Goal: Check status: Check status

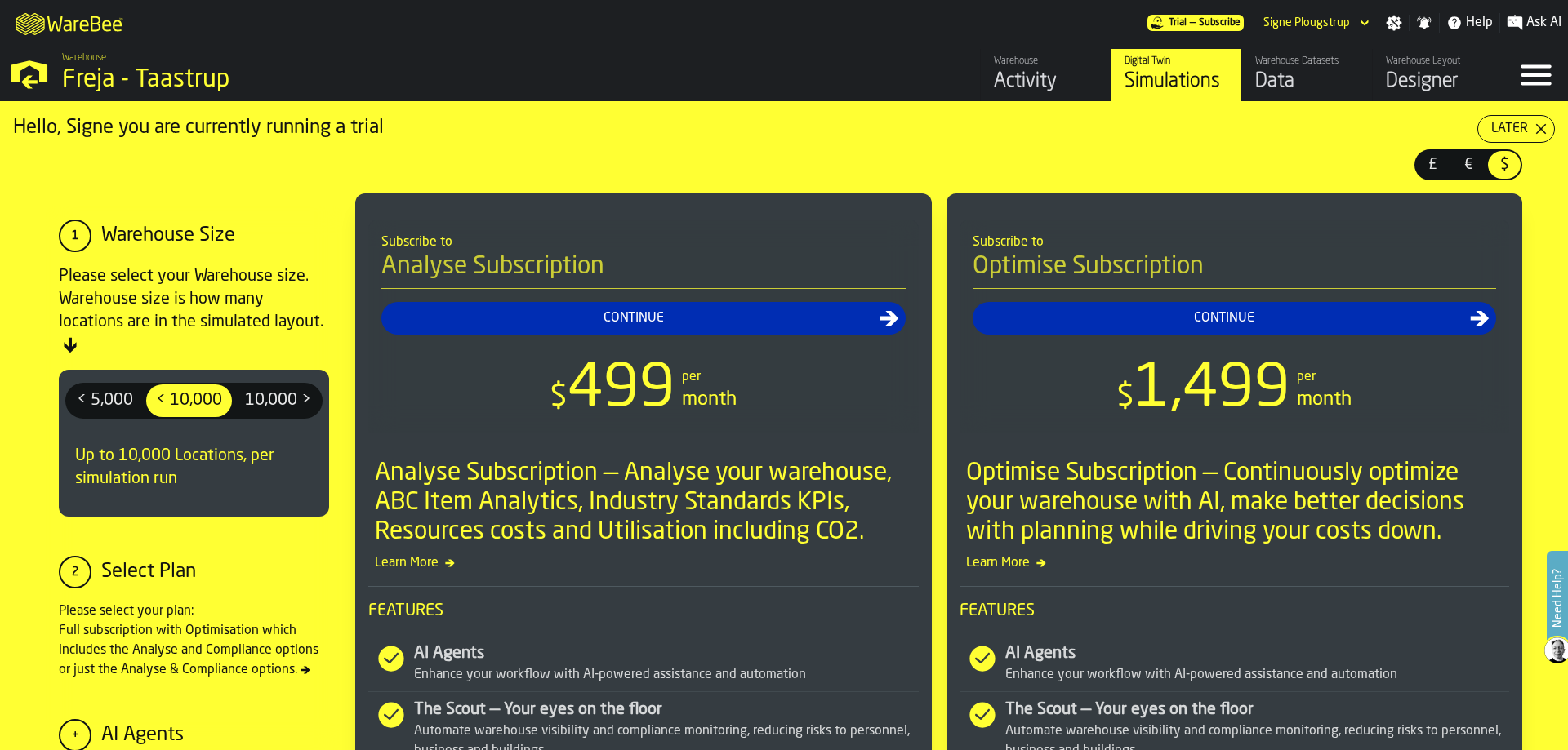
click at [1023, 67] on div "Warehouse" at bounding box center [1045, 61] width 104 height 12
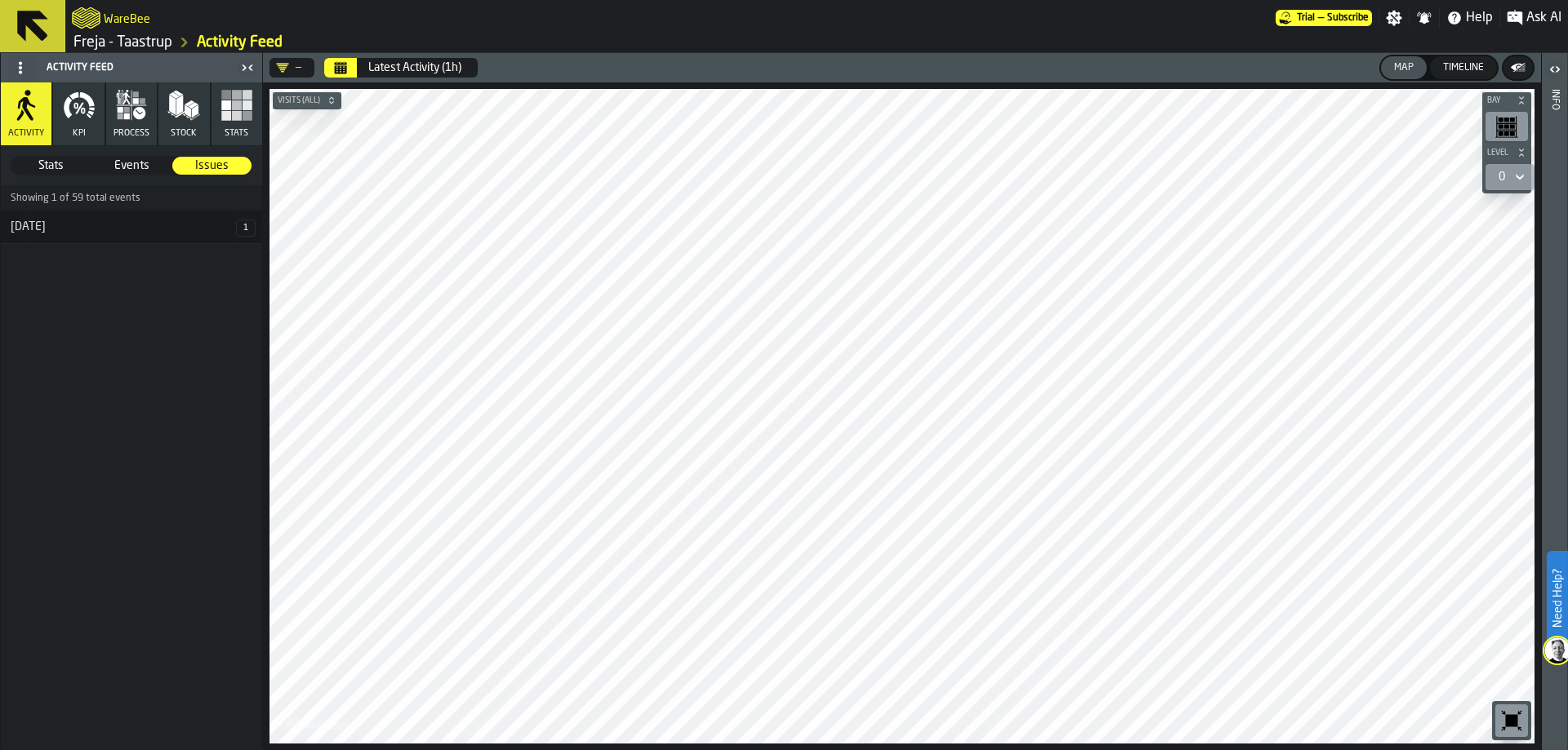
click at [347, 65] on icon "Calendar" at bounding box center [340, 67] width 13 height 13
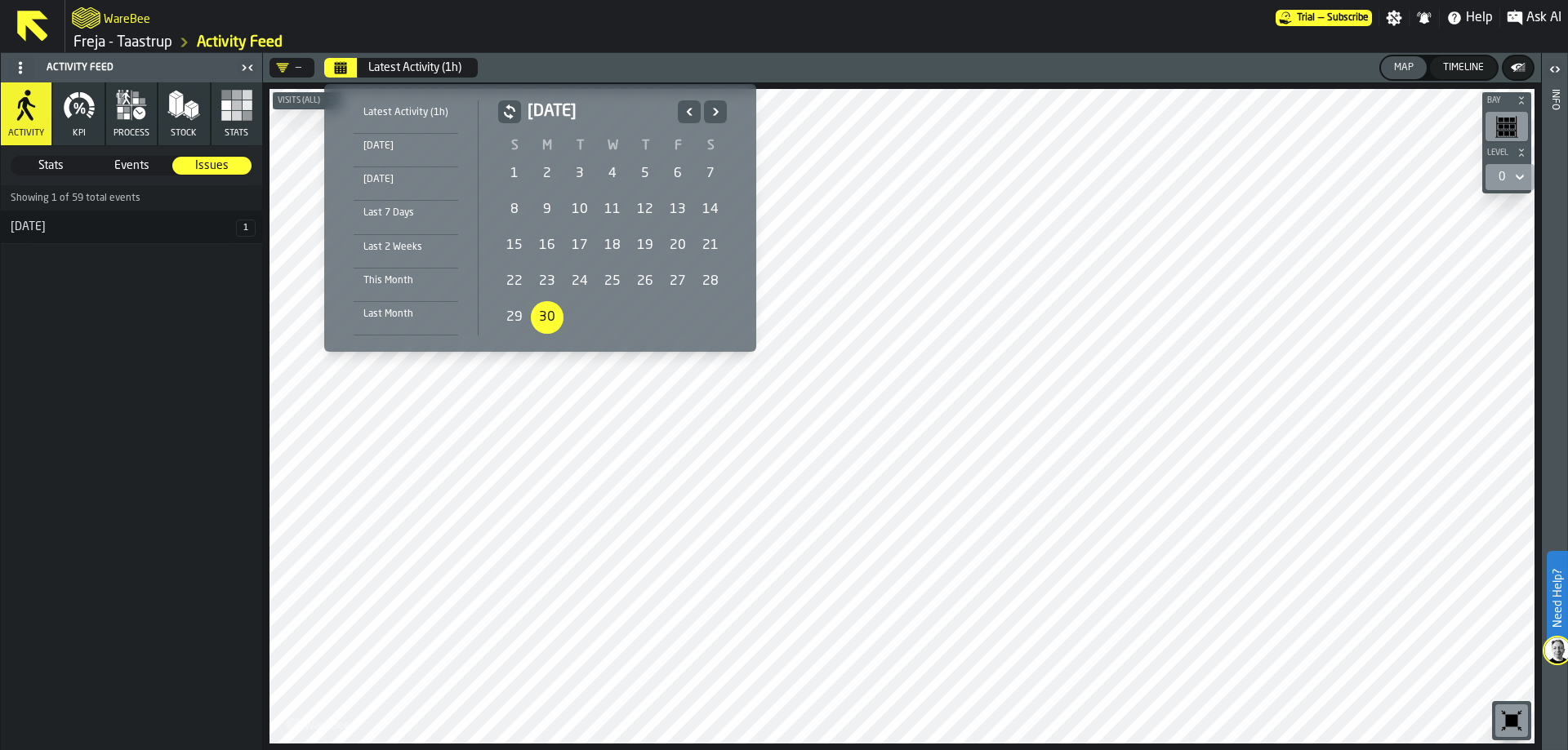
click at [379, 309] on div "Last Month" at bounding box center [406, 314] width 105 height 18
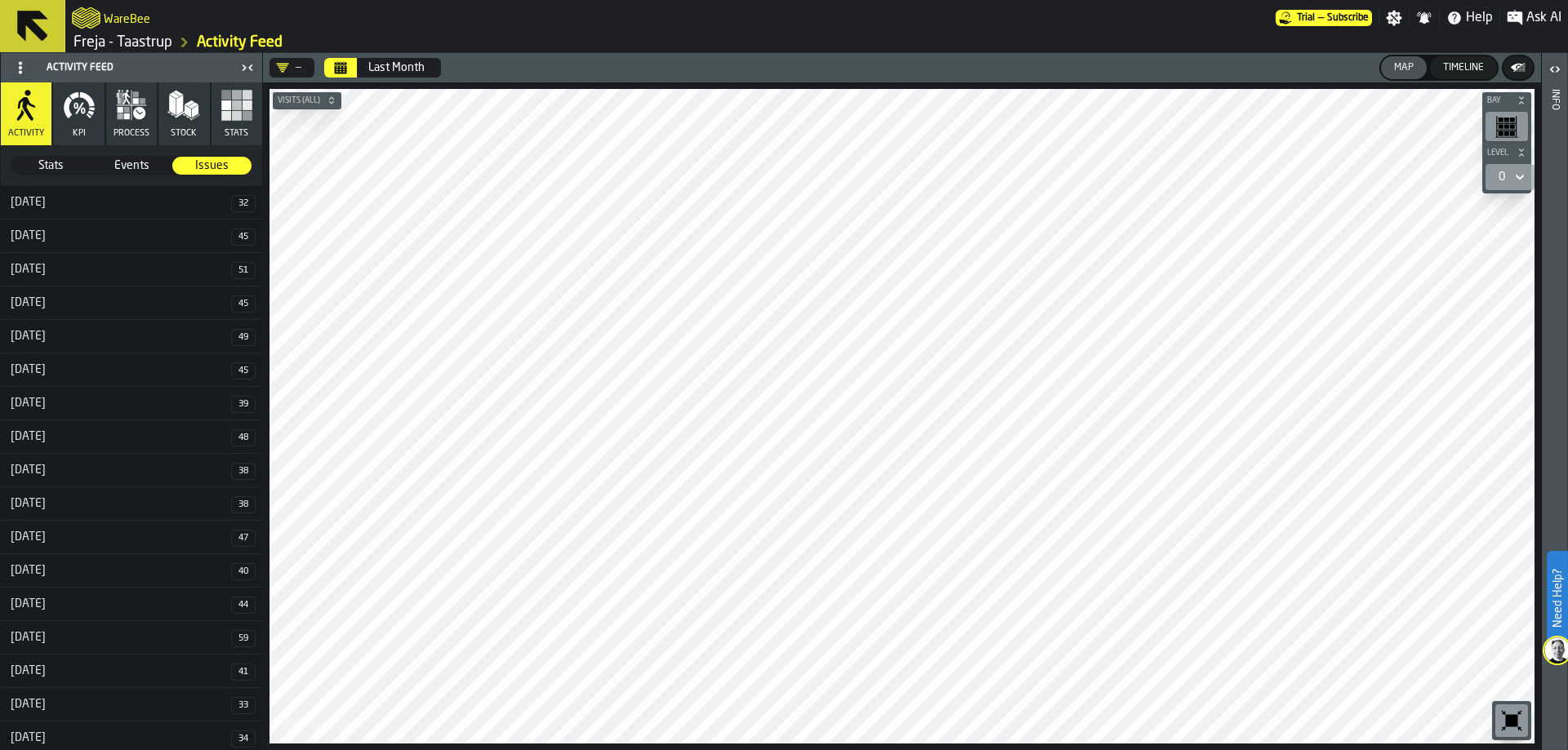
click at [82, 112] on icon "button" at bounding box center [82, 111] width 4 height 6
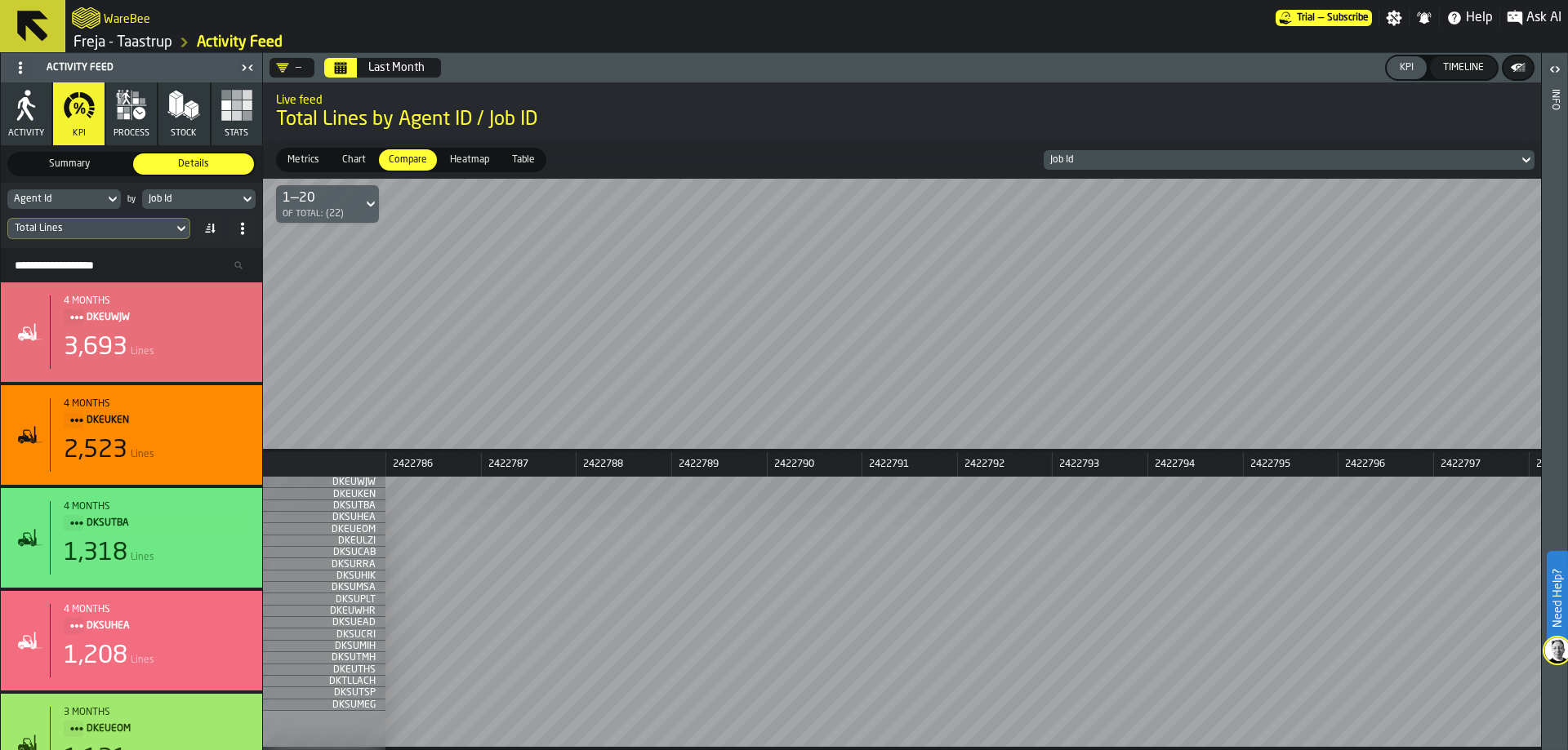
click at [112, 202] on icon at bounding box center [113, 199] width 7 height 5
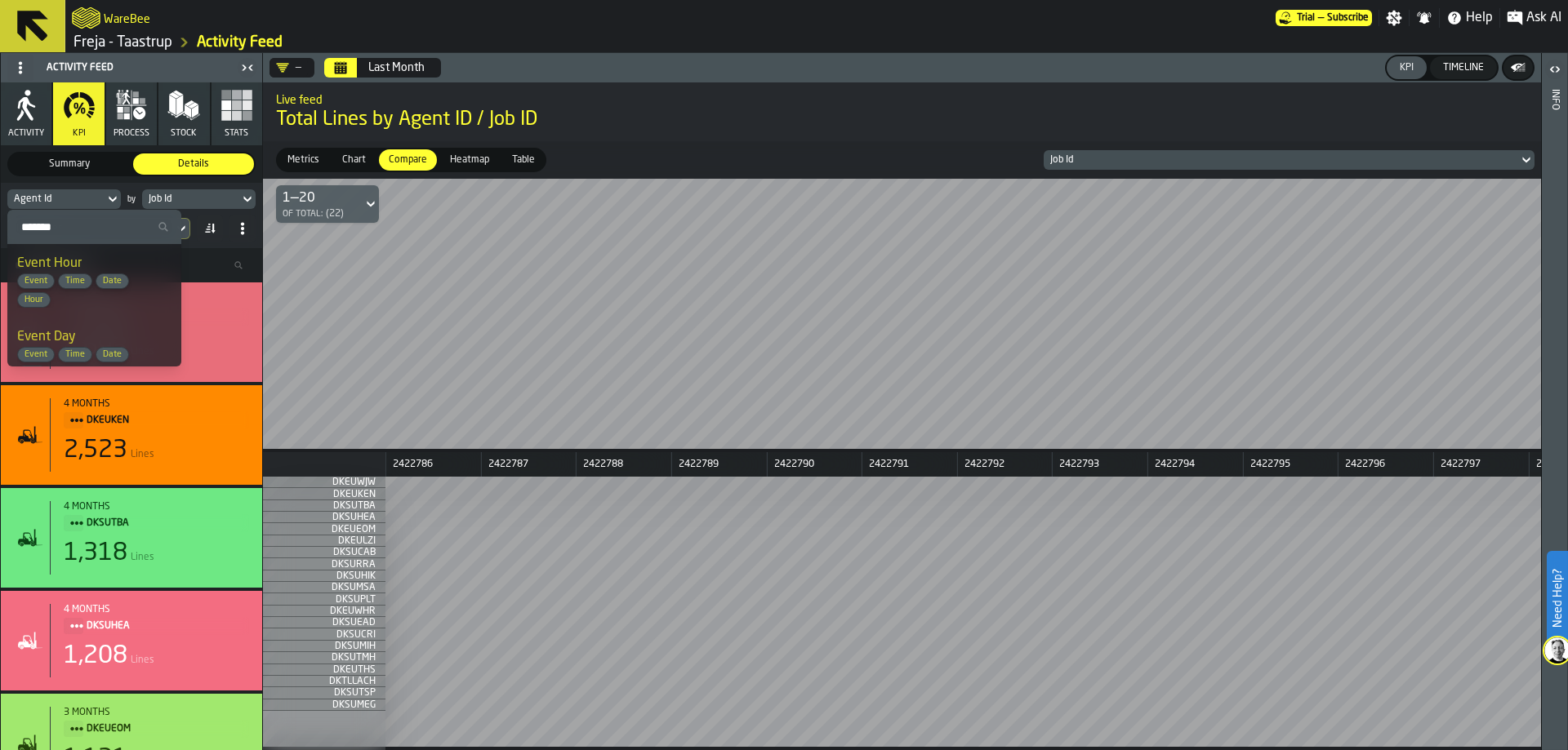
click at [104, 236] on input "Search" at bounding box center [95, 227] width 161 height 21
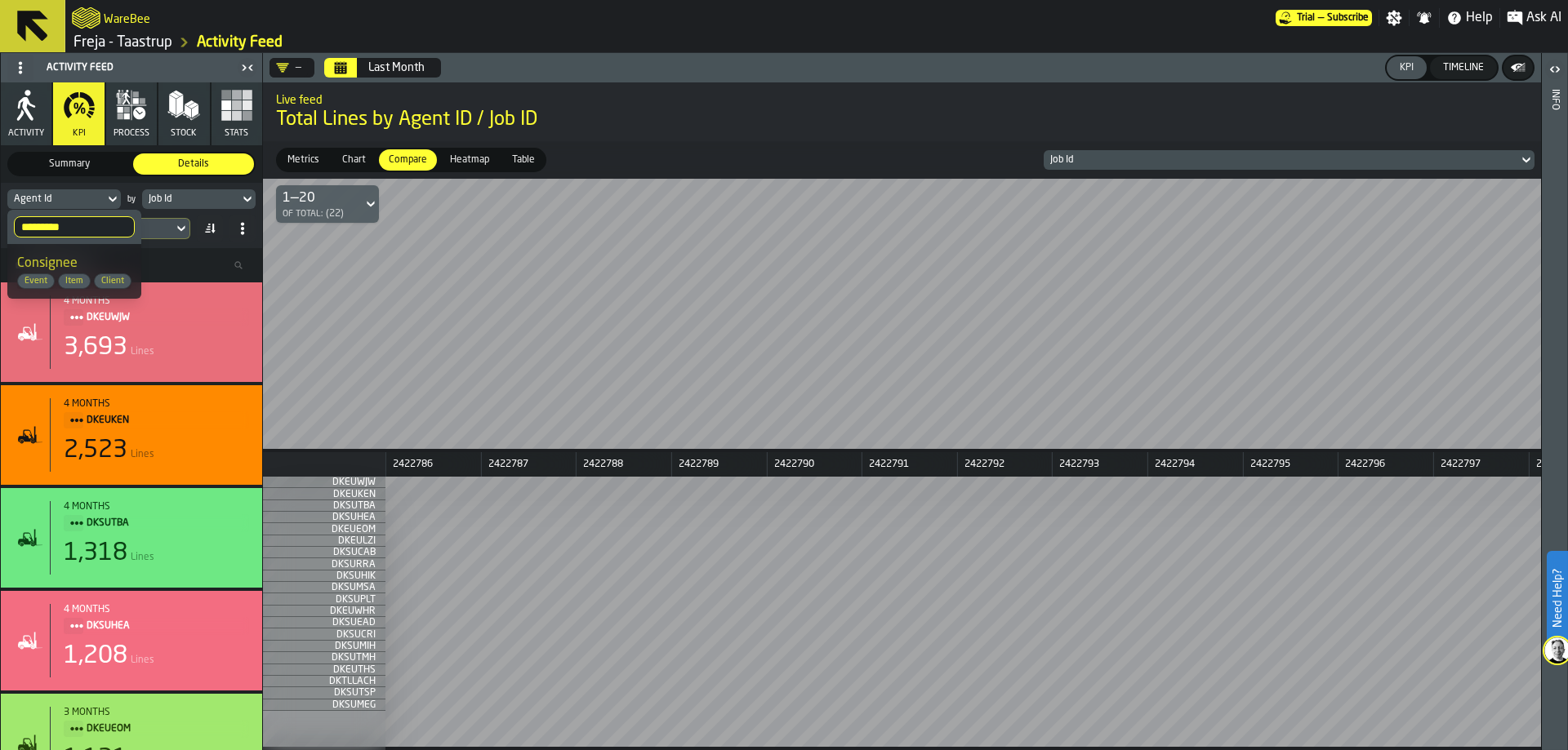
type input "*********"
click at [96, 259] on div "Consignee Event Item Client" at bounding box center [74, 272] width 114 height 35
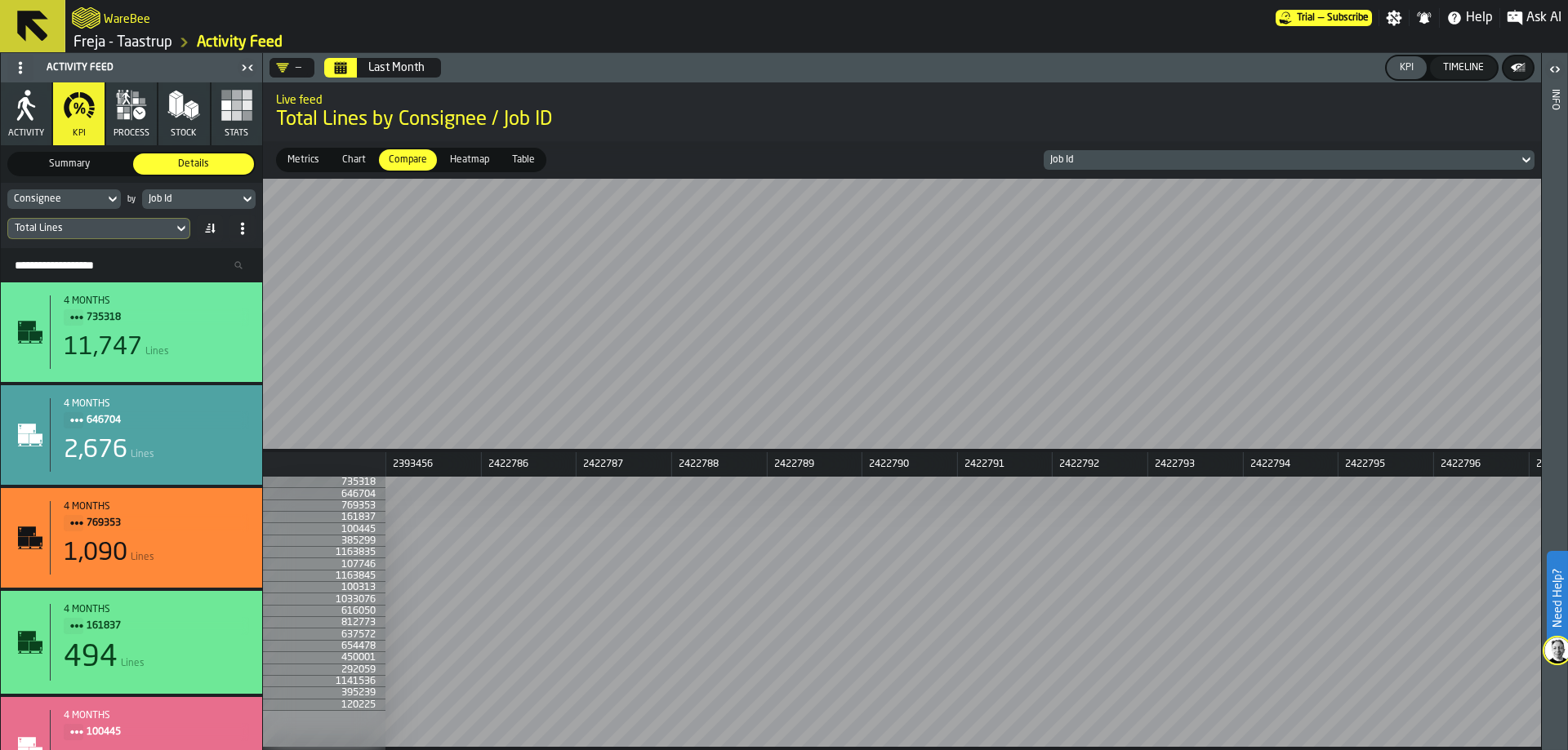
click at [159, 203] on div "Job Id" at bounding box center [190, 199] width 84 height 12
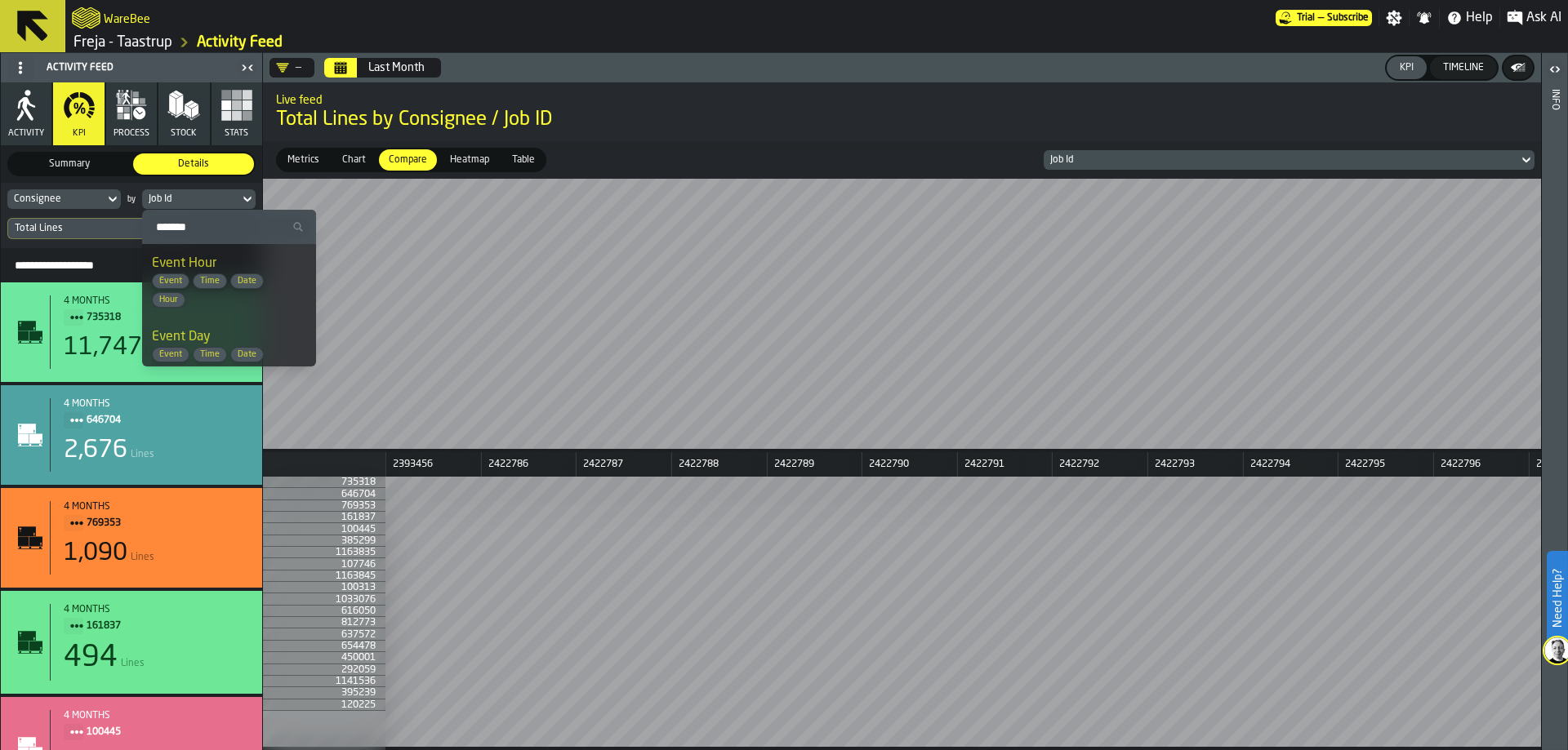
click at [215, 289] on span "Event Time Date Hour" at bounding box center [217, 290] width 131 height 35
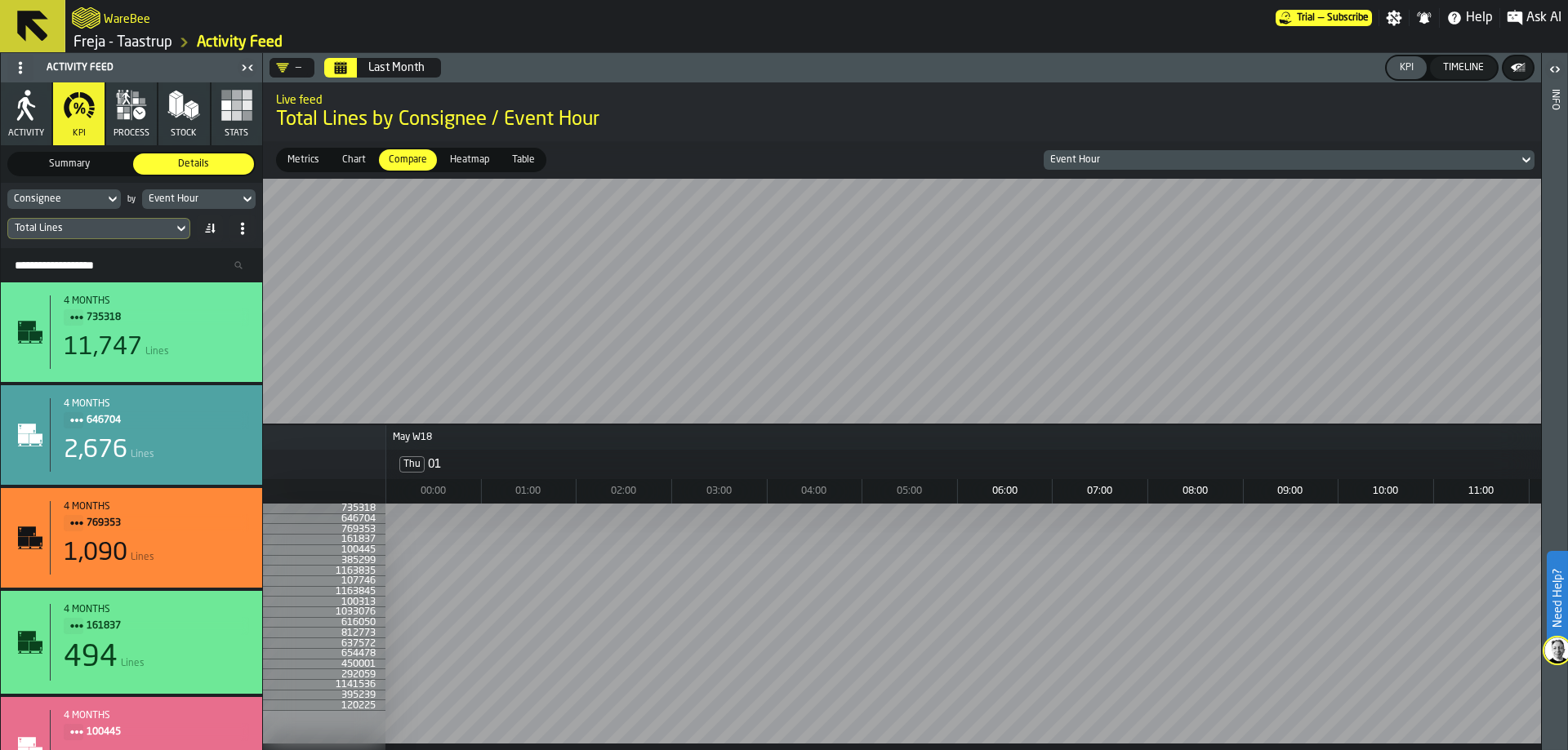
click at [174, 228] on icon at bounding box center [181, 228] width 16 height 19
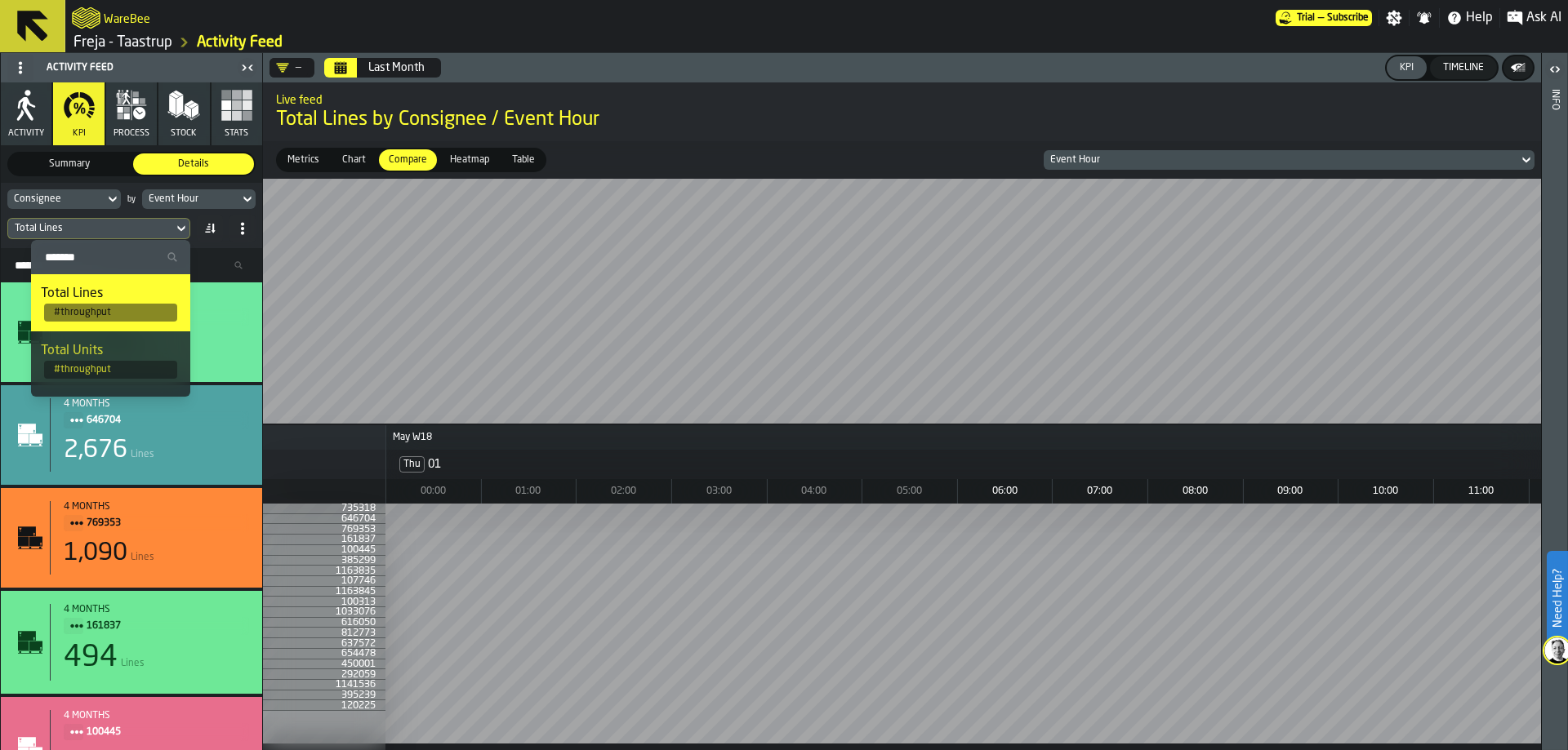
click at [174, 224] on icon at bounding box center [181, 228] width 16 height 19
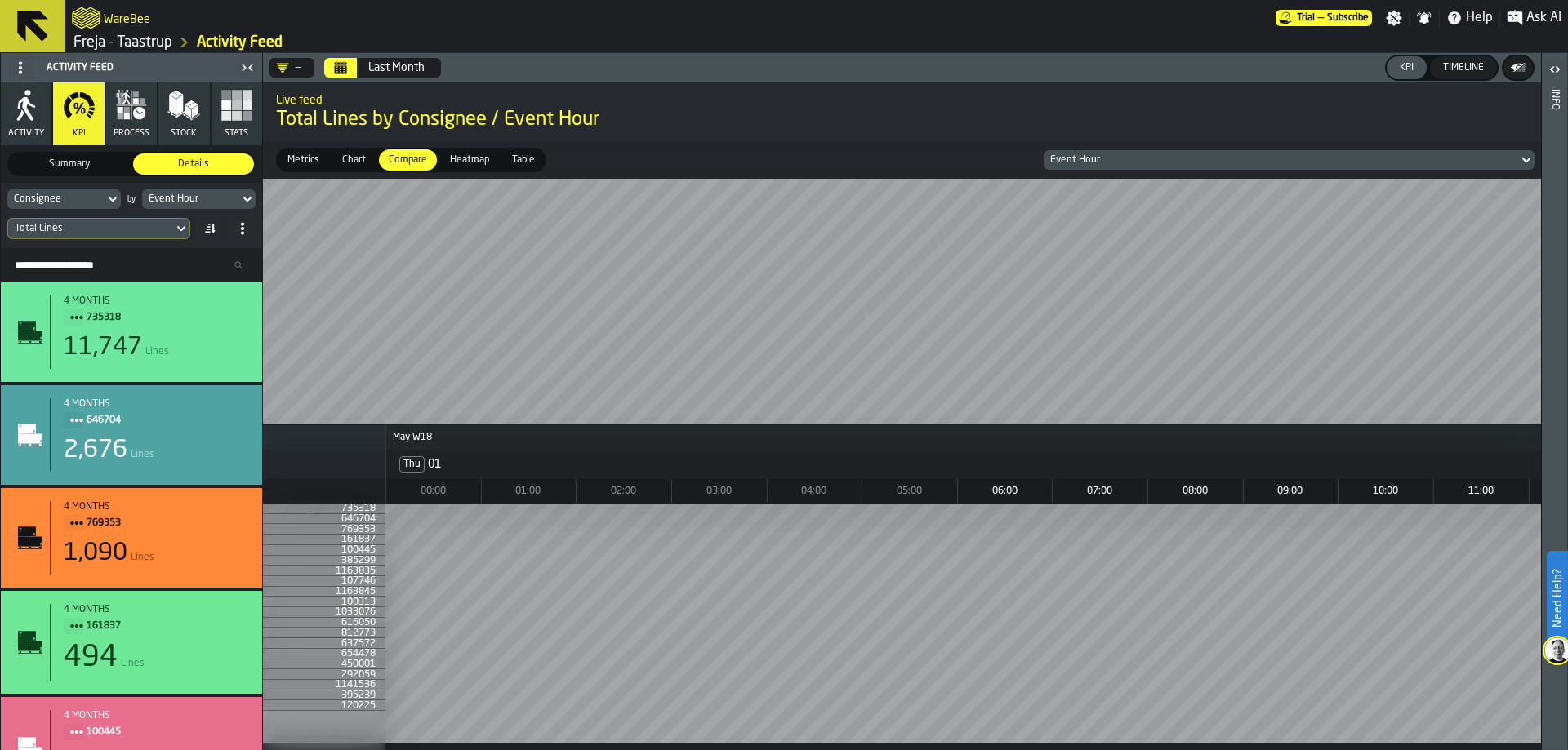
click at [120, 120] on icon "button" at bounding box center [120, 116] width 5 height 5
